Goal: Communication & Community: Answer question/provide support

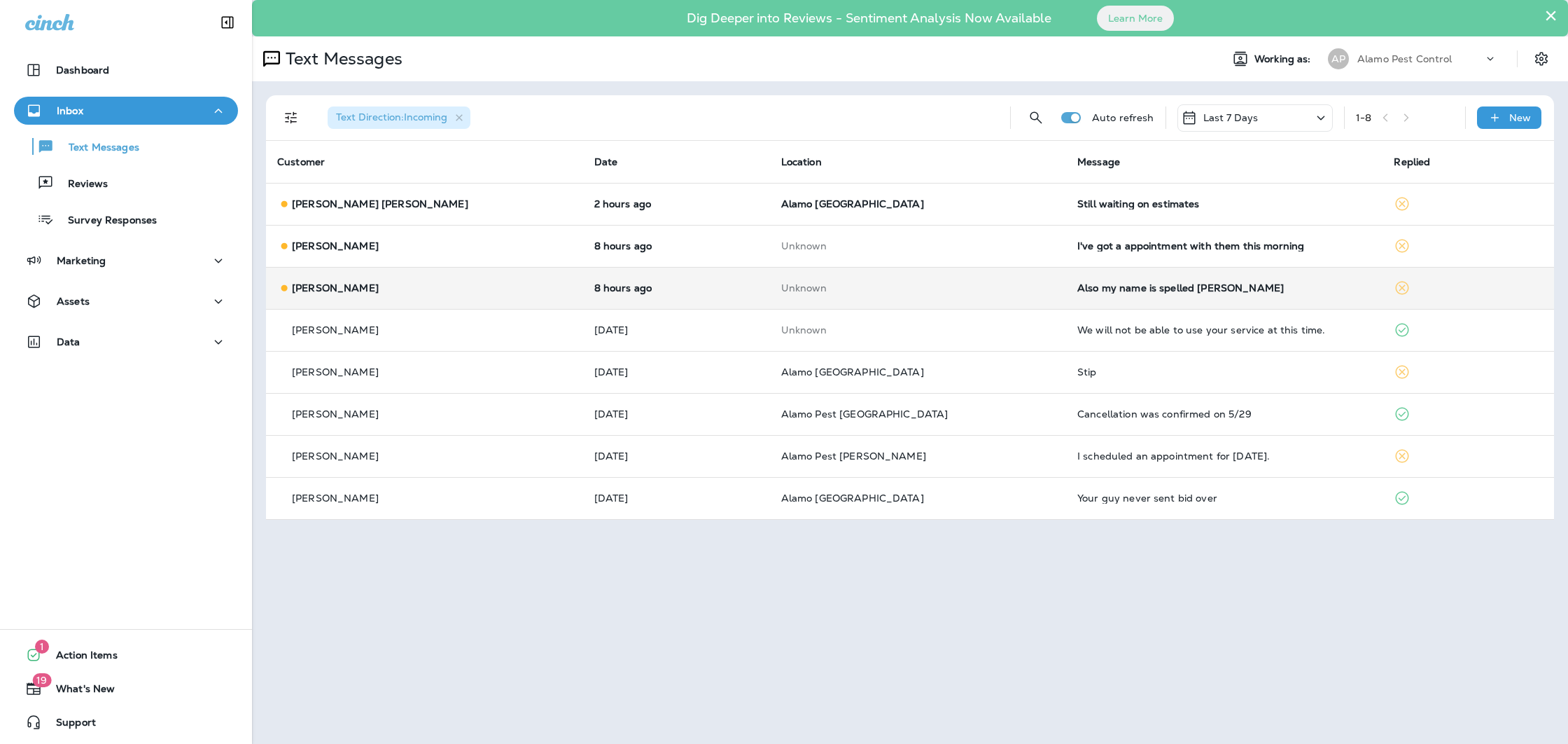
click at [1115, 294] on td "Also my name is spelled [PERSON_NAME]" at bounding box center [1225, 287] width 317 height 42
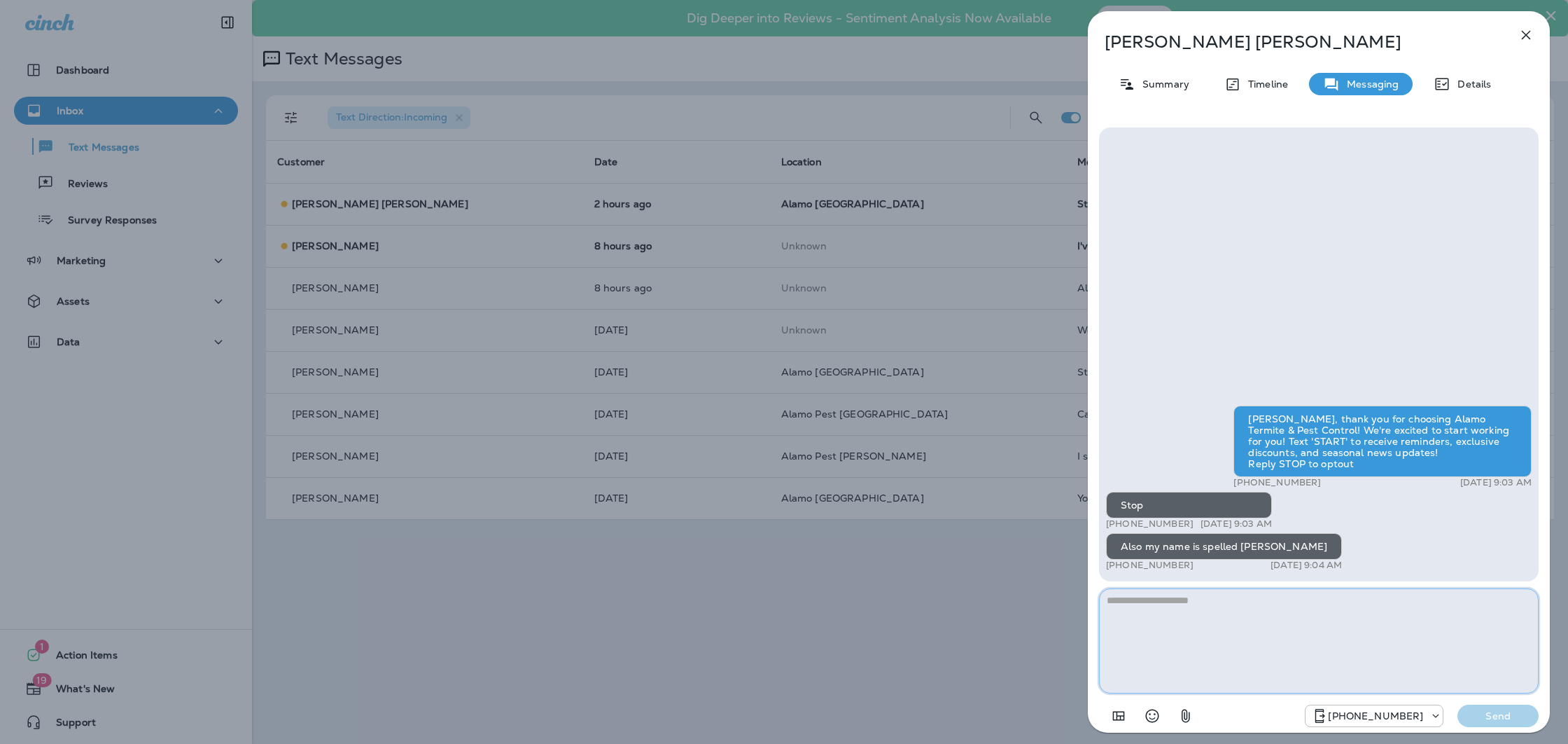
click at [1261, 617] on textarea at bounding box center [1319, 641] width 439 height 105
click at [1523, 35] on icon "button" at bounding box center [1525, 35] width 17 height 17
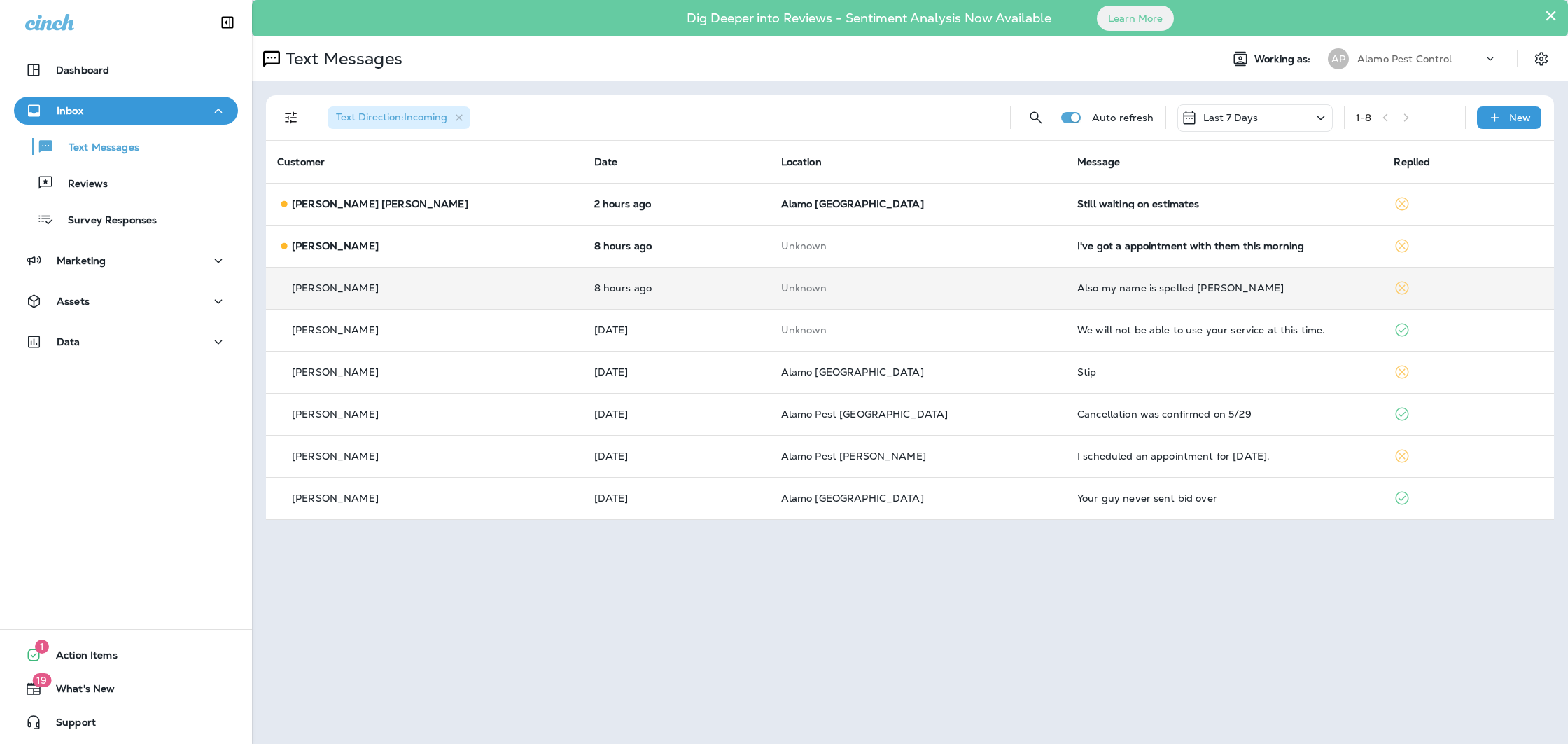
click at [770, 293] on td "Unknown" at bounding box center [918, 287] width 296 height 42
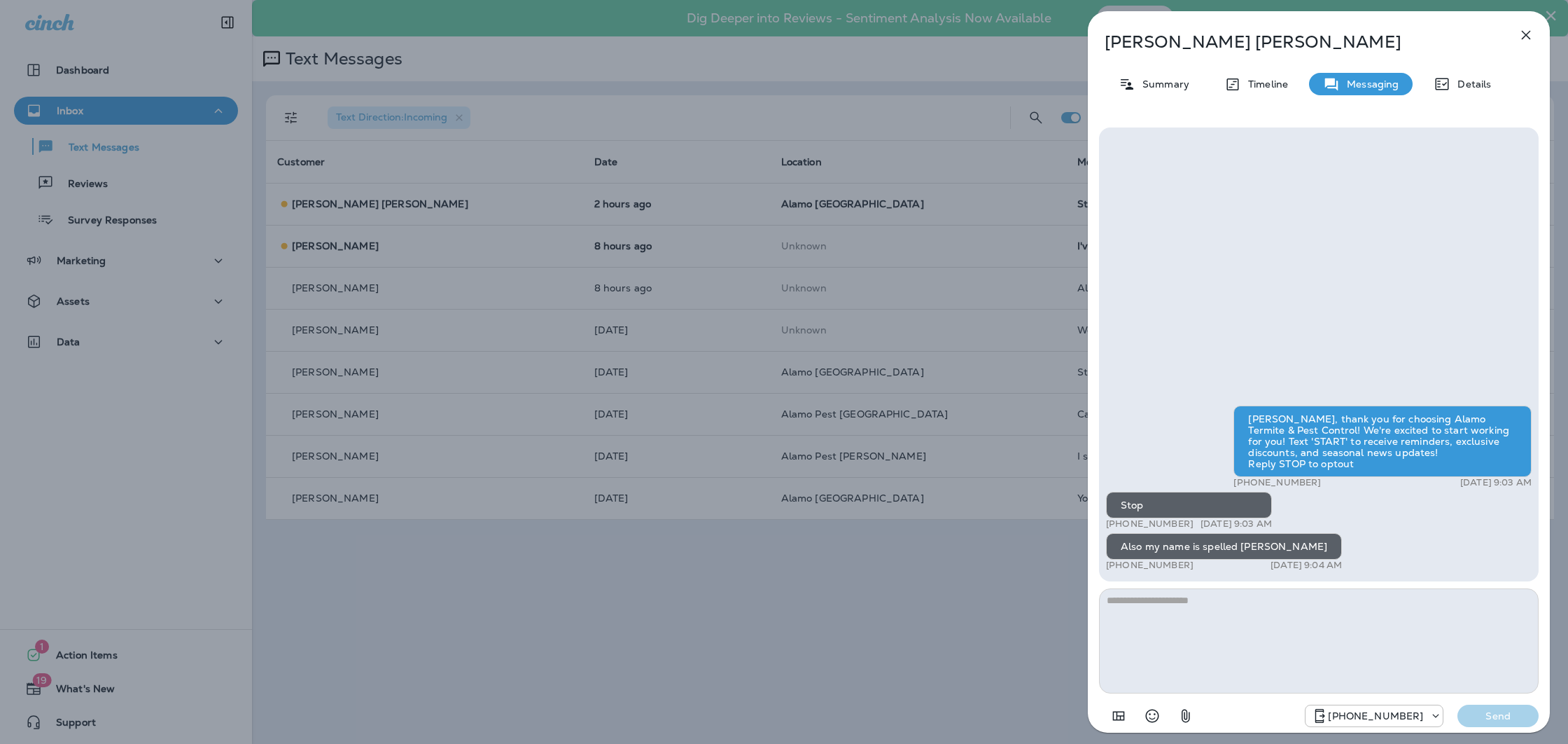
click at [1195, 629] on textarea at bounding box center [1319, 641] width 439 height 105
type textarea "**********"
click at [1485, 715] on p "Send" at bounding box center [1498, 716] width 59 height 12
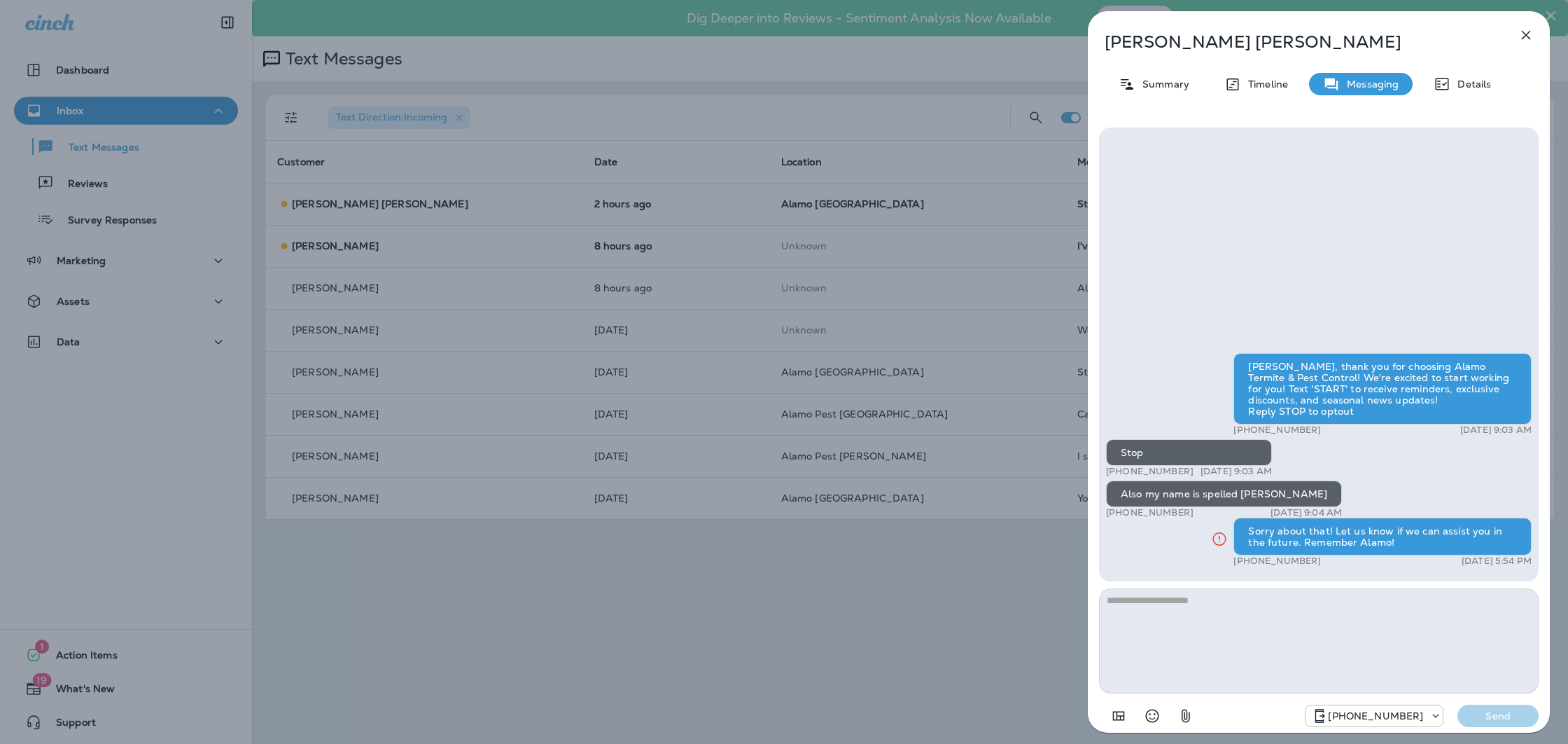
click at [1520, 33] on icon "button" at bounding box center [1525, 35] width 17 height 17
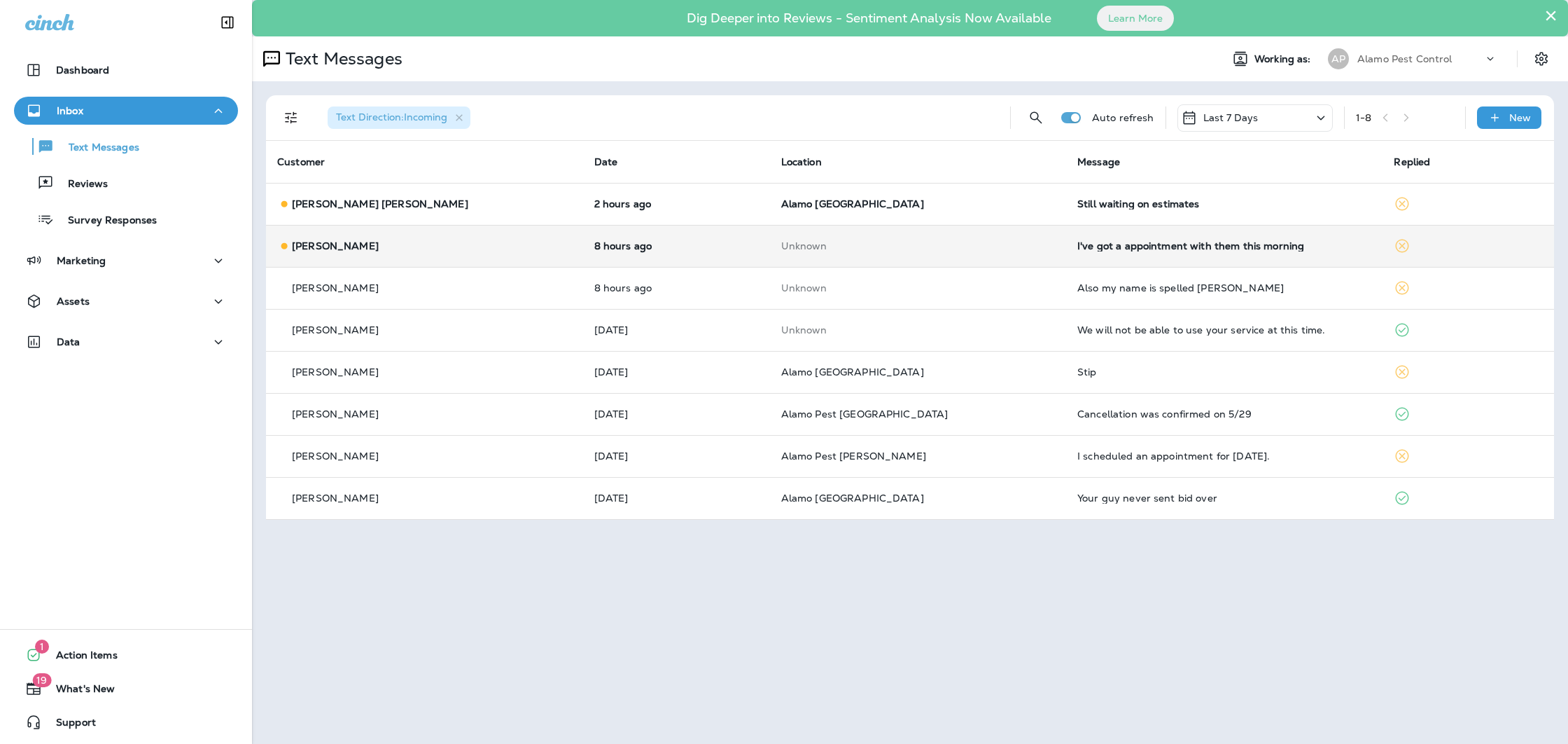
click at [1191, 257] on td "I've got a appointment with them this morning" at bounding box center [1225, 246] width 317 height 42
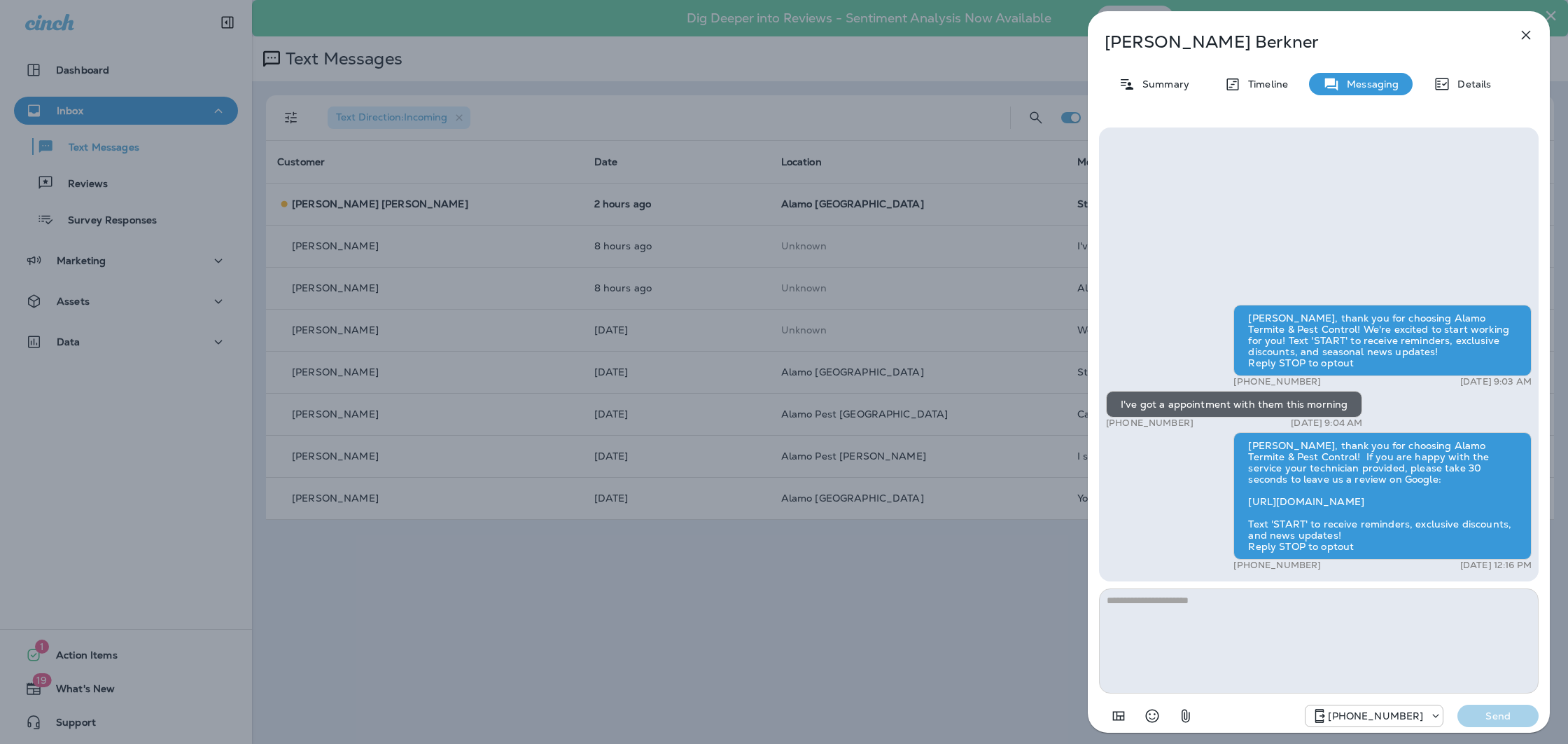
click at [1516, 35] on button "button" at bounding box center [1525, 35] width 28 height 28
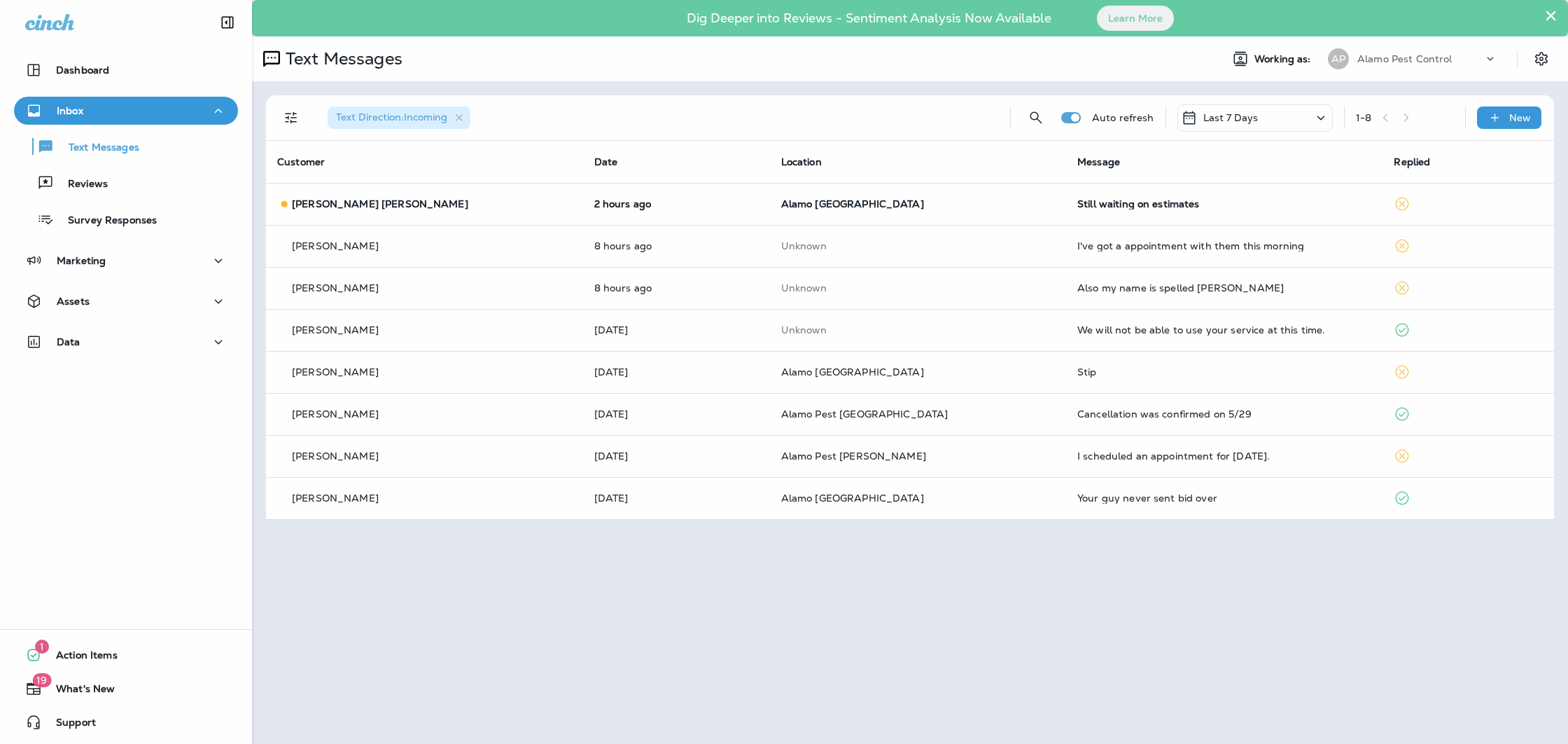
click at [1154, 195] on div at bounding box center [784, 372] width 1568 height 744
click at [1149, 206] on div "Still waiting on estimates" at bounding box center [1224, 204] width 294 height 12
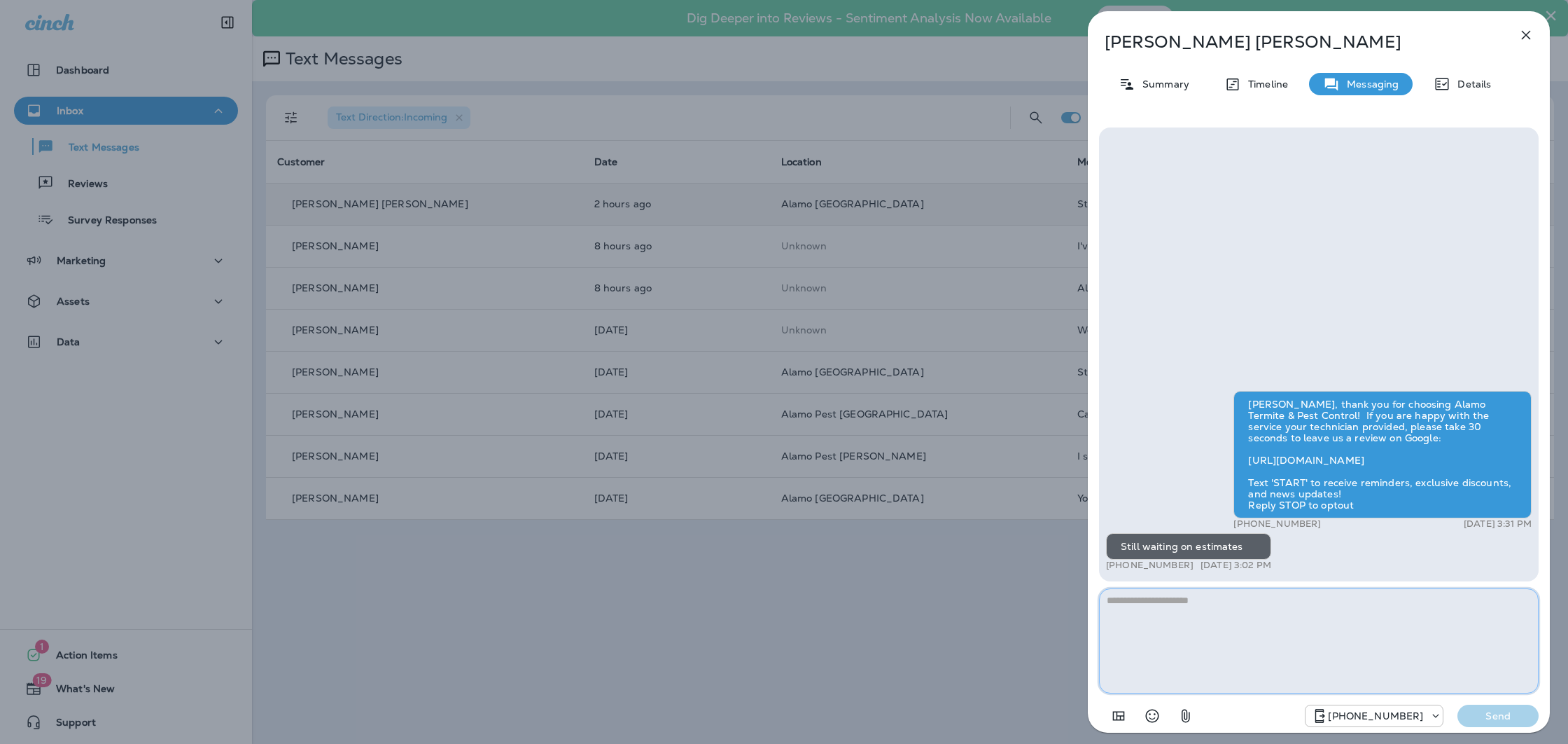
click at [1245, 628] on textarea at bounding box center [1319, 641] width 439 height 105
type textarea "**********"
drag, startPoint x: 1507, startPoint y: 714, endPoint x: 1493, endPoint y: 702, distance: 18.4
click at [1507, 713] on p "Send" at bounding box center [1498, 716] width 59 height 12
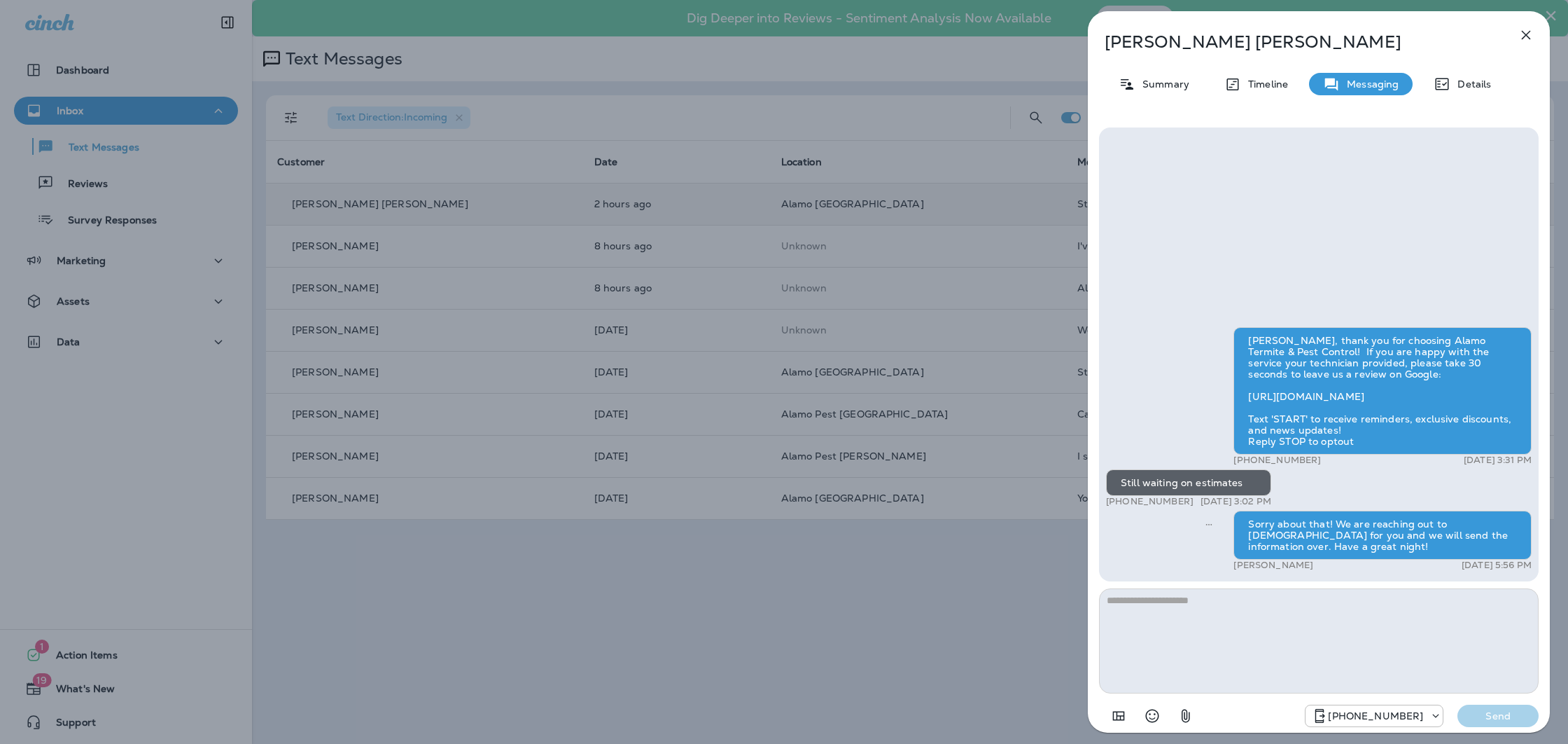
click at [1520, 36] on icon "button" at bounding box center [1525, 35] width 17 height 17
